Goal: Task Accomplishment & Management: Use online tool/utility

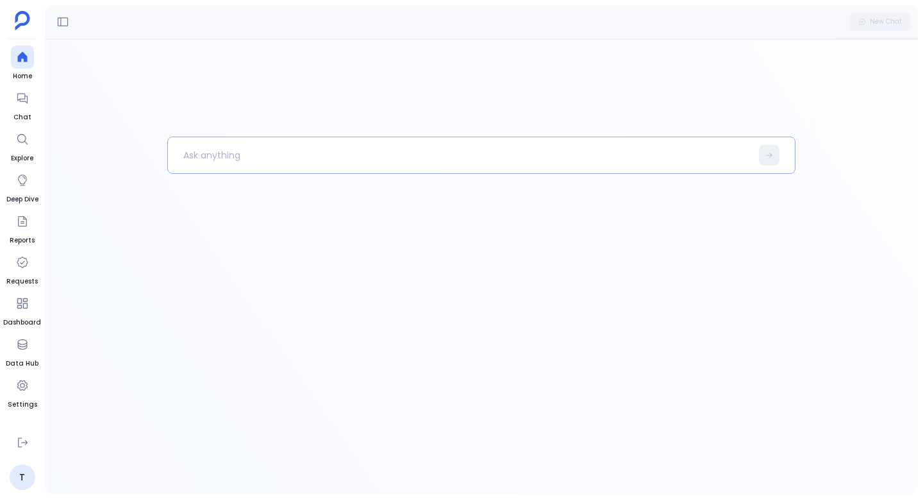
click at [248, 159] on p at bounding box center [460, 154] width 584 height 33
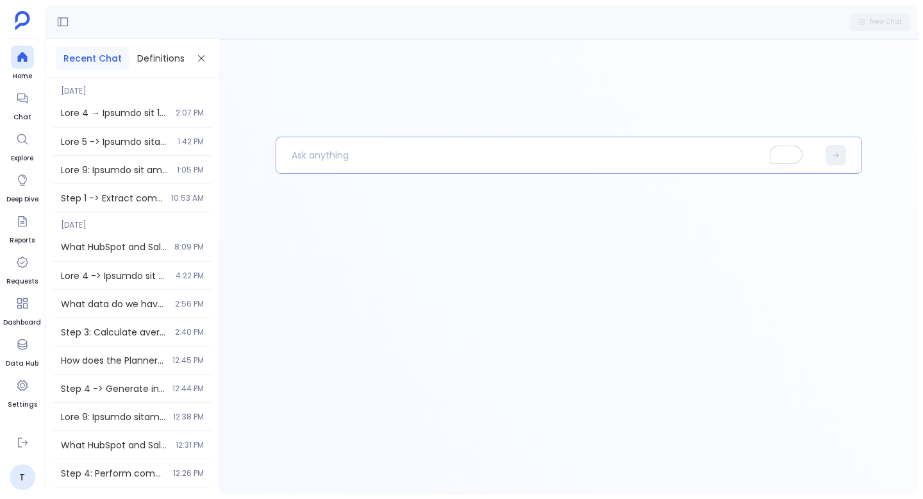
click at [389, 164] on p "To enrich screen reader interactions, please activate Accessibility in Grammarl…" at bounding box center [547, 154] width 542 height 33
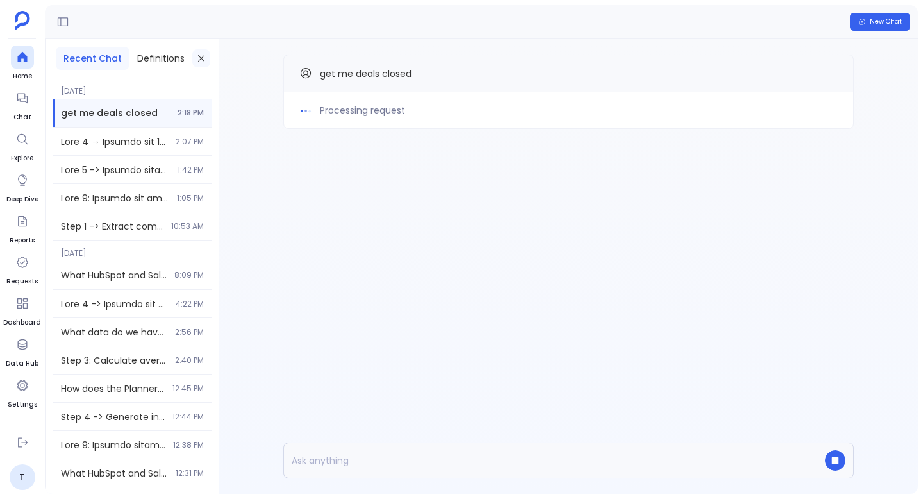
click at [199, 60] on icon at bounding box center [201, 58] width 10 height 10
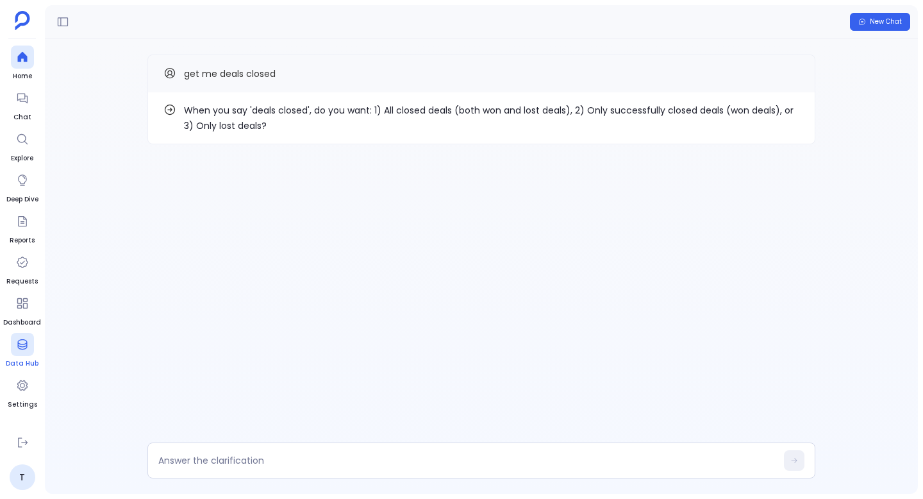
click at [24, 344] on icon at bounding box center [22, 344] width 13 height 13
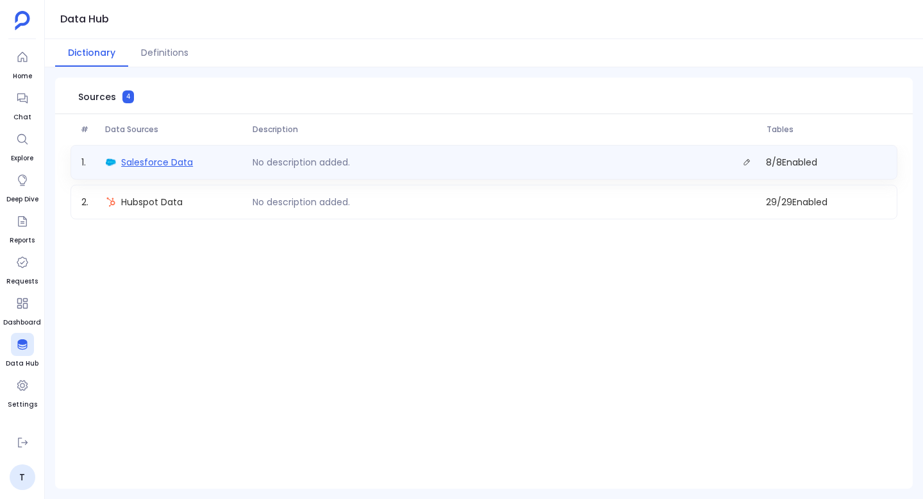
click at [164, 160] on span "Salesforce Data" at bounding box center [157, 162] width 72 height 13
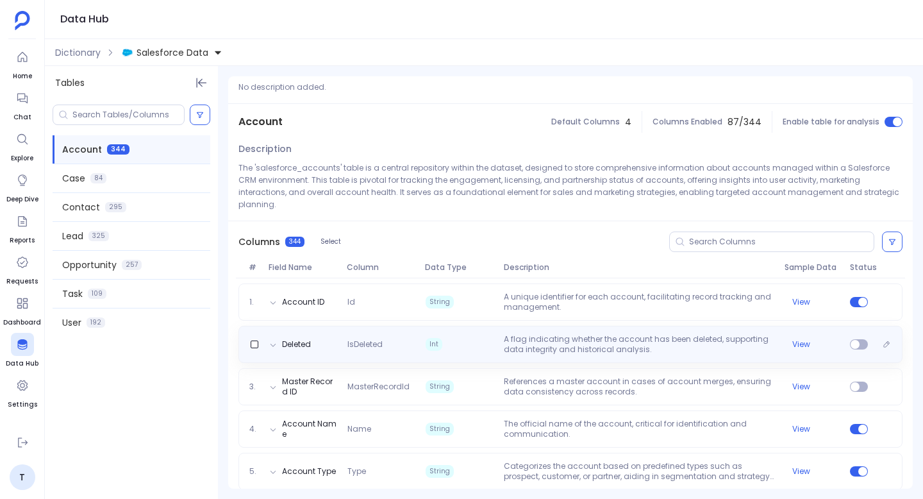
scroll to position [53, 0]
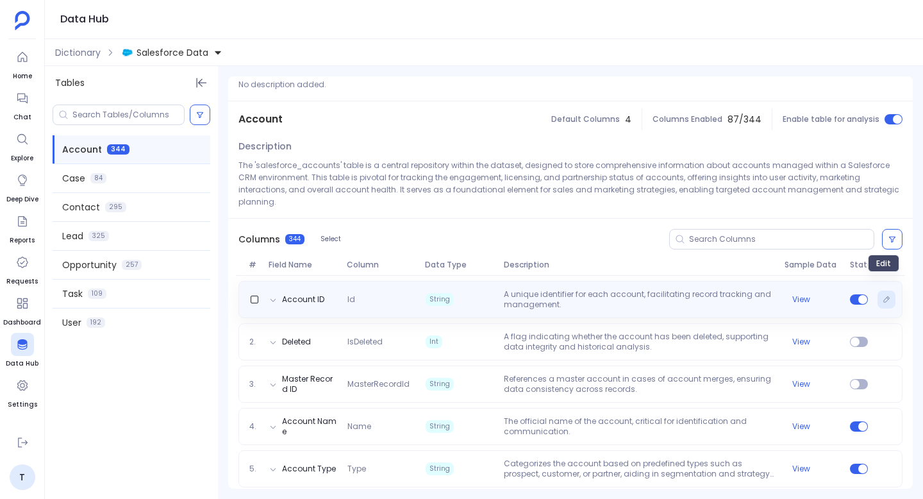
click at [885, 296] on icon "Edit" at bounding box center [887, 299] width 6 height 6
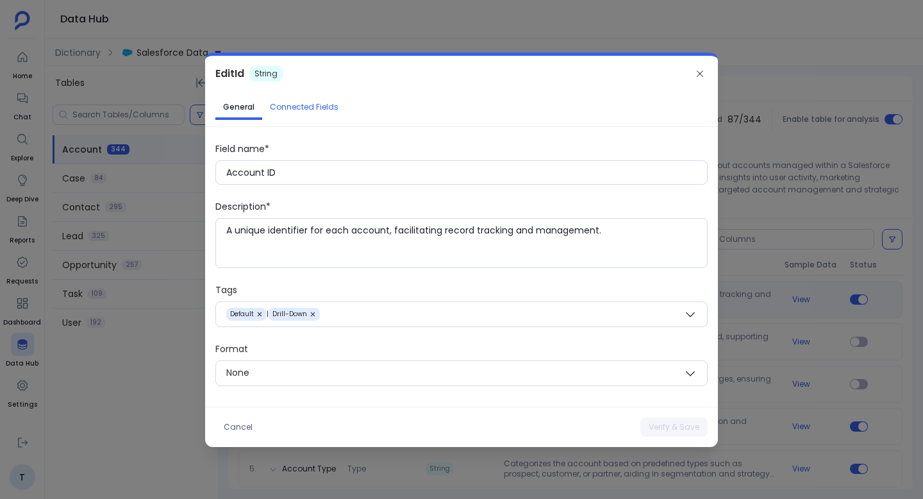
click at [303, 110] on span "Connected Fields" at bounding box center [304, 107] width 69 height 10
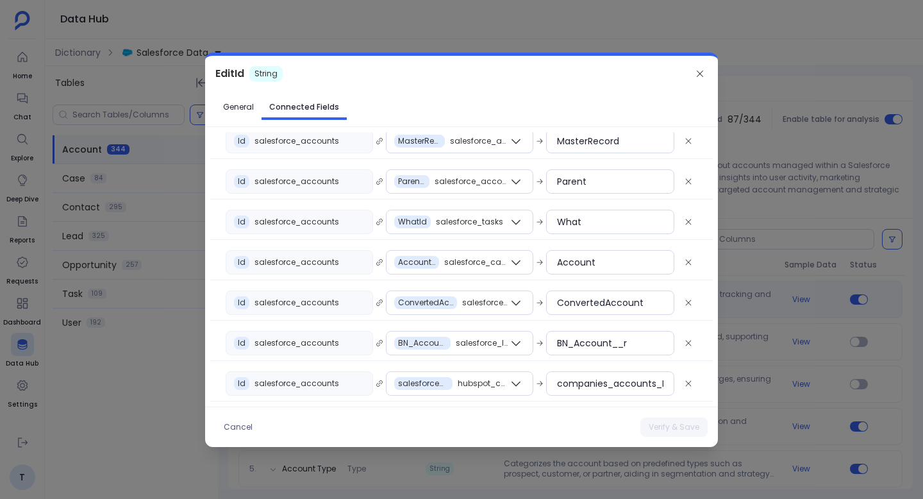
scroll to position [0, 0]
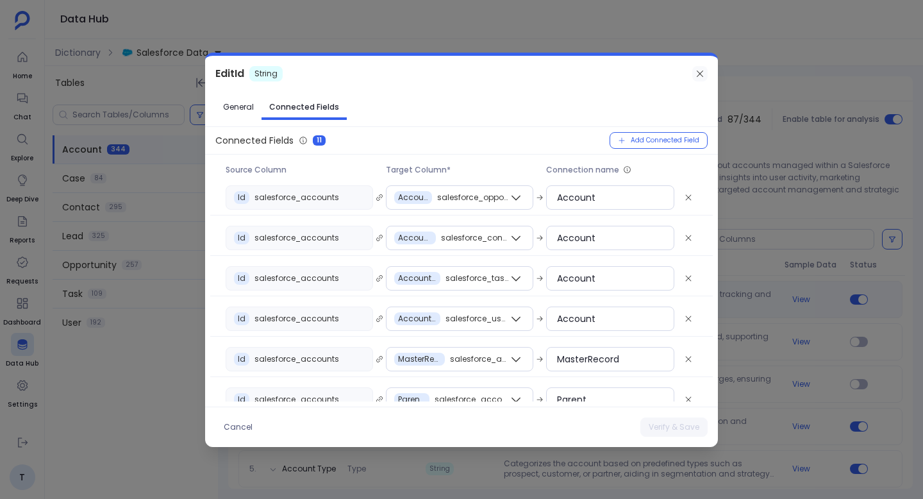
click at [703, 75] on icon at bounding box center [700, 74] width 10 height 10
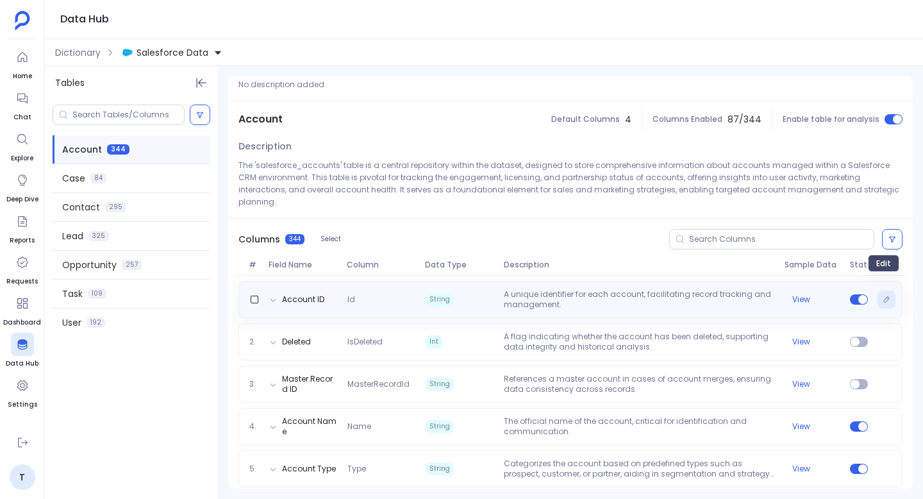
click at [885, 296] on icon "Edit" at bounding box center [887, 300] width 8 height 8
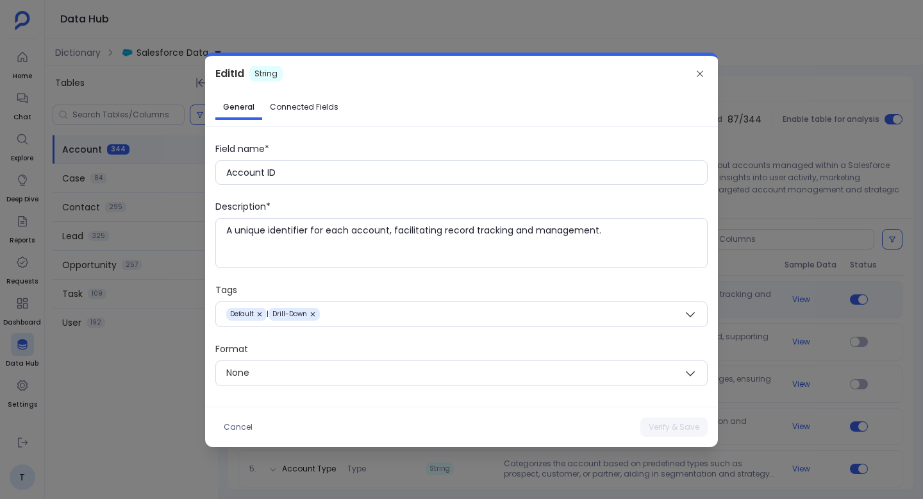
click at [318, 99] on link "Connected Fields" at bounding box center [304, 107] width 84 height 21
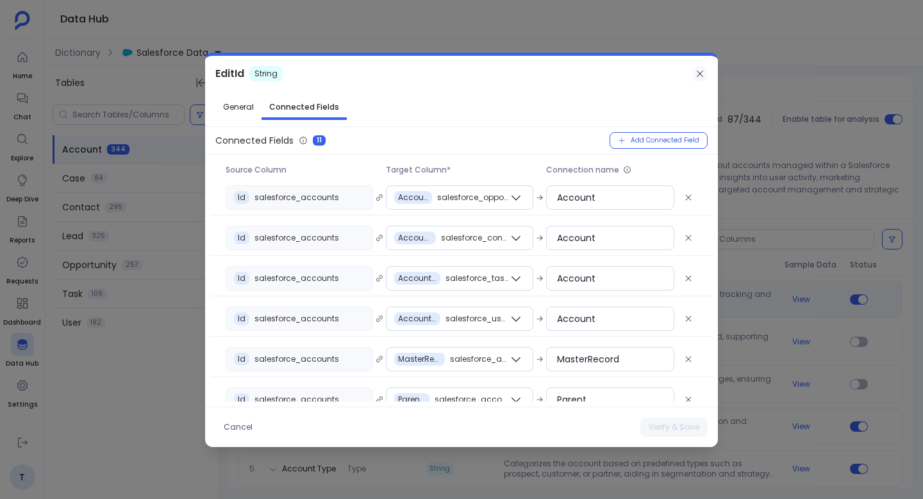
click at [705, 75] on icon at bounding box center [700, 74] width 10 height 10
